Goal: Complete application form

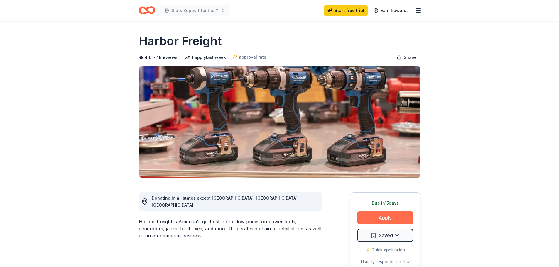
click at [400, 221] on button "Apply" at bounding box center [385, 218] width 56 height 13
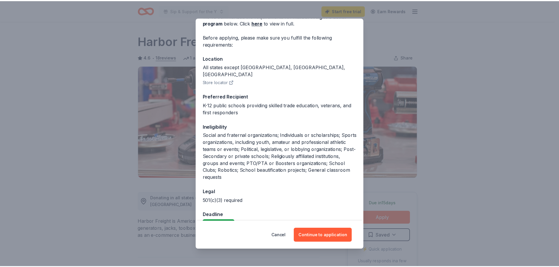
scroll to position [40, 0]
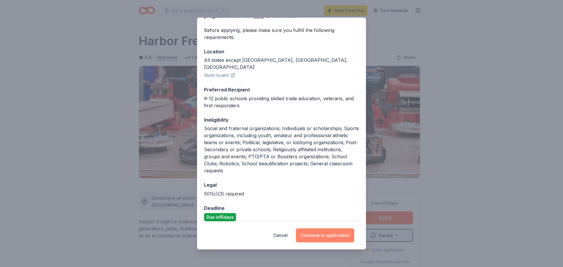
click at [344, 242] on button "Continue to application" at bounding box center [325, 236] width 58 height 14
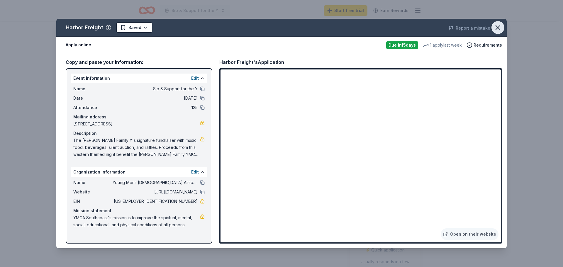
click at [500, 26] on icon "button" at bounding box center [498, 28] width 4 height 4
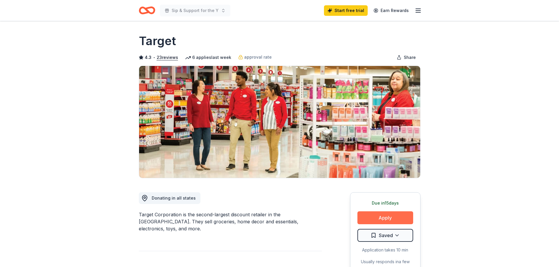
click at [384, 214] on button "Apply" at bounding box center [385, 218] width 56 height 13
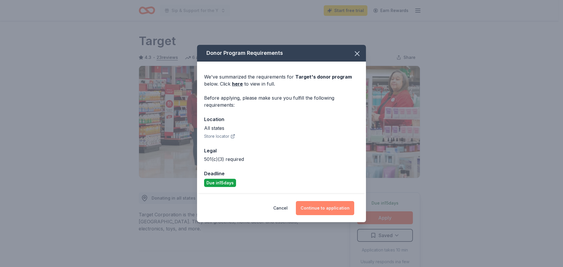
drag, startPoint x: 322, startPoint y: 212, endPoint x: 327, endPoint y: 211, distance: 4.5
click at [322, 212] on button "Continue to application" at bounding box center [325, 208] width 58 height 14
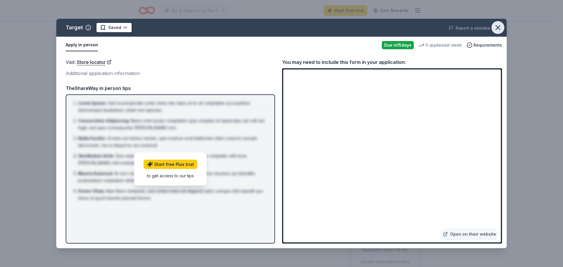
click at [501, 29] on icon "button" at bounding box center [498, 27] width 8 height 8
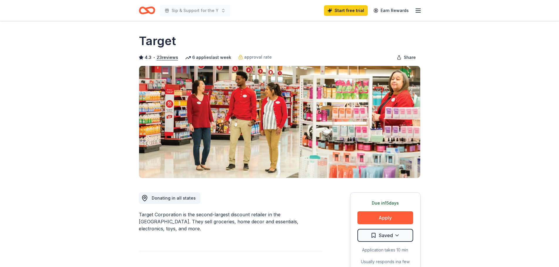
click at [147, 10] on icon "Home" at bounding box center [149, 10] width 9 height 6
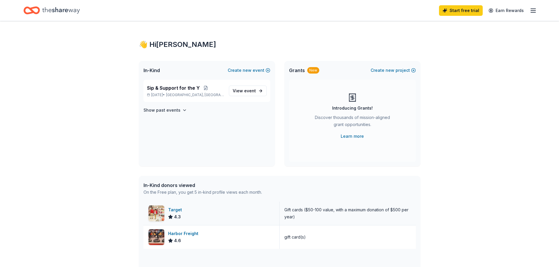
click at [175, 209] on div "Target" at bounding box center [176, 210] width 16 height 7
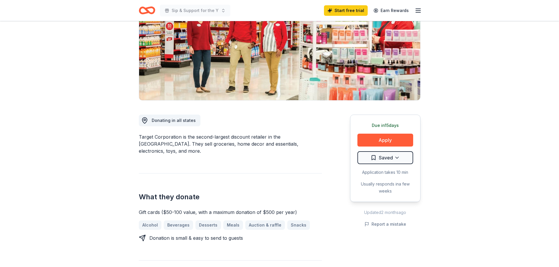
scroll to position [88, 0]
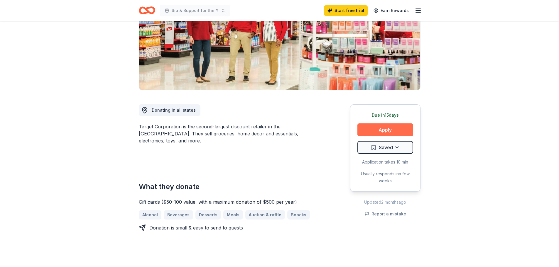
click at [399, 136] on button "Apply" at bounding box center [385, 130] width 56 height 13
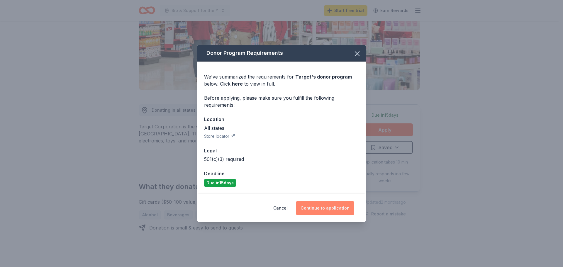
click at [308, 210] on button "Continue to application" at bounding box center [325, 208] width 58 height 14
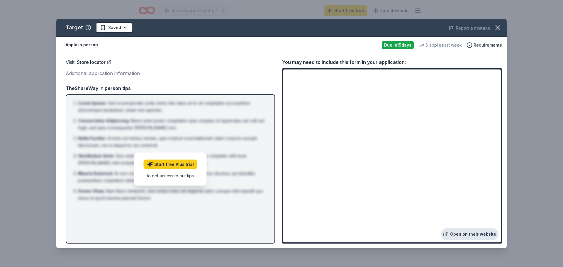
click at [478, 236] on link "Open on their website" at bounding box center [470, 235] width 58 height 12
click at [498, 28] on icon "button" at bounding box center [498, 28] width 4 height 4
